Goal: Information Seeking & Learning: Learn about a topic

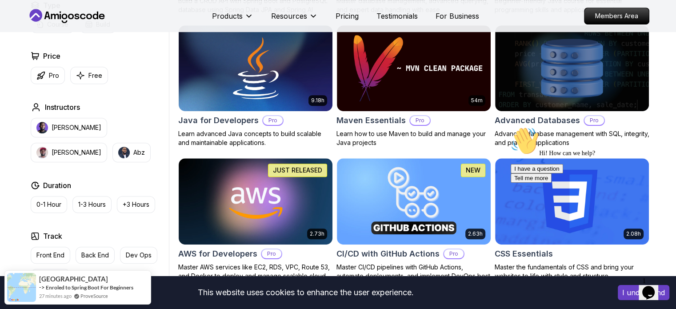
scroll to position [535, 0]
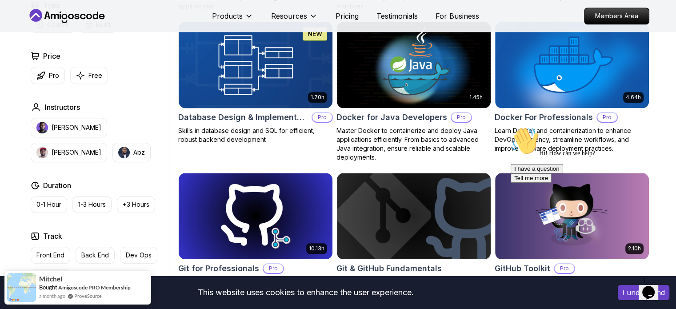
scroll to position [800, 0]
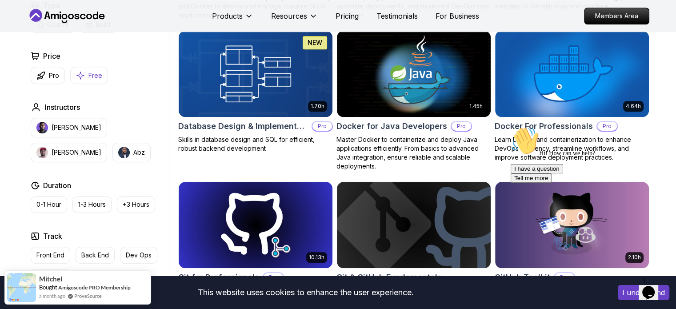
click at [100, 77] on button "Free" at bounding box center [89, 75] width 38 height 17
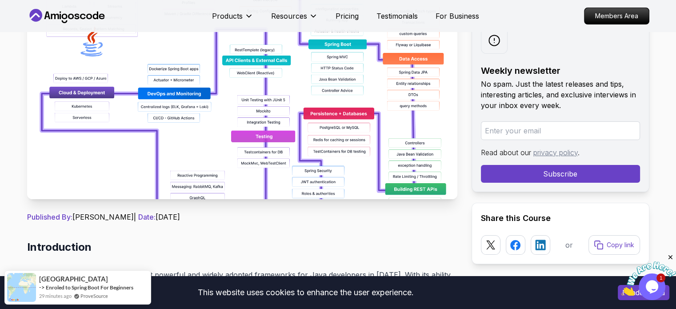
scroll to position [164, 0]
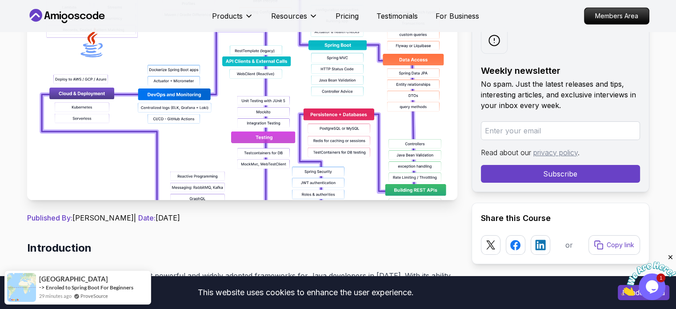
click at [306, 149] on img at bounding box center [242, 100] width 430 height 200
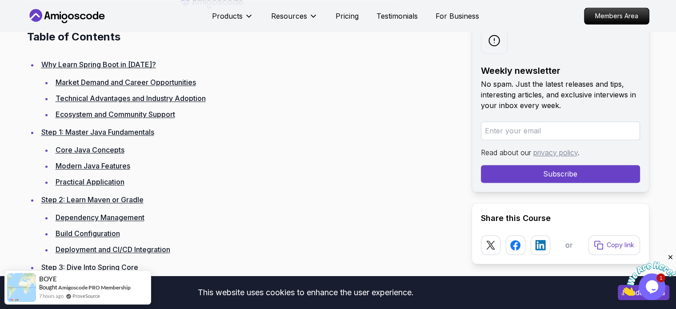
scroll to position [1218, 0]
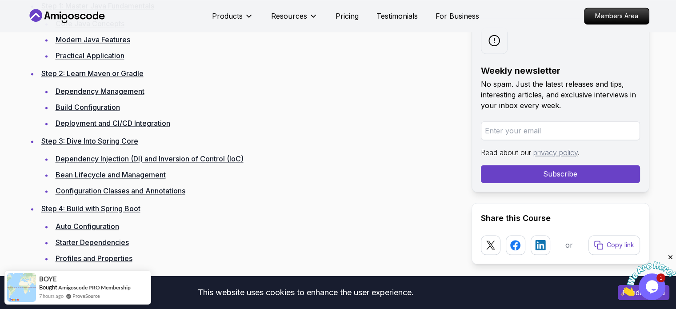
scroll to position [1351, 0]
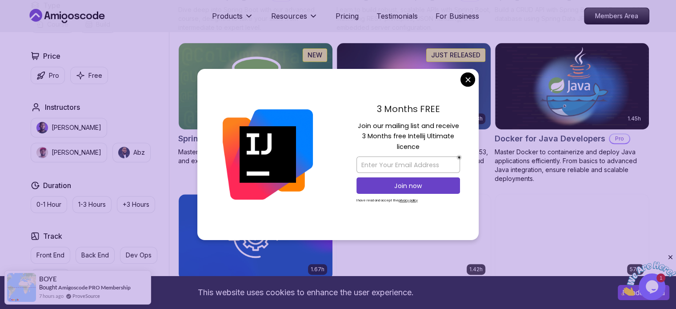
scroll to position [368, 0]
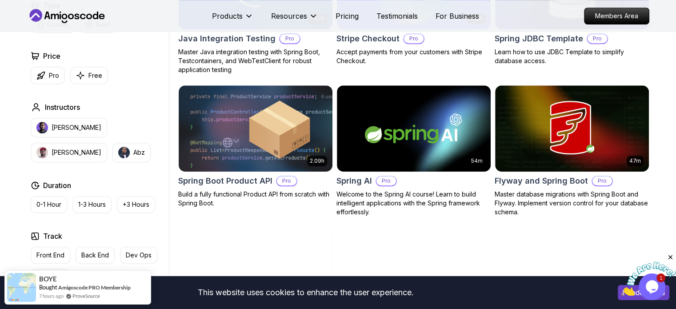
scroll to position [636, 0]
